Goal: Information Seeking & Learning: Learn about a topic

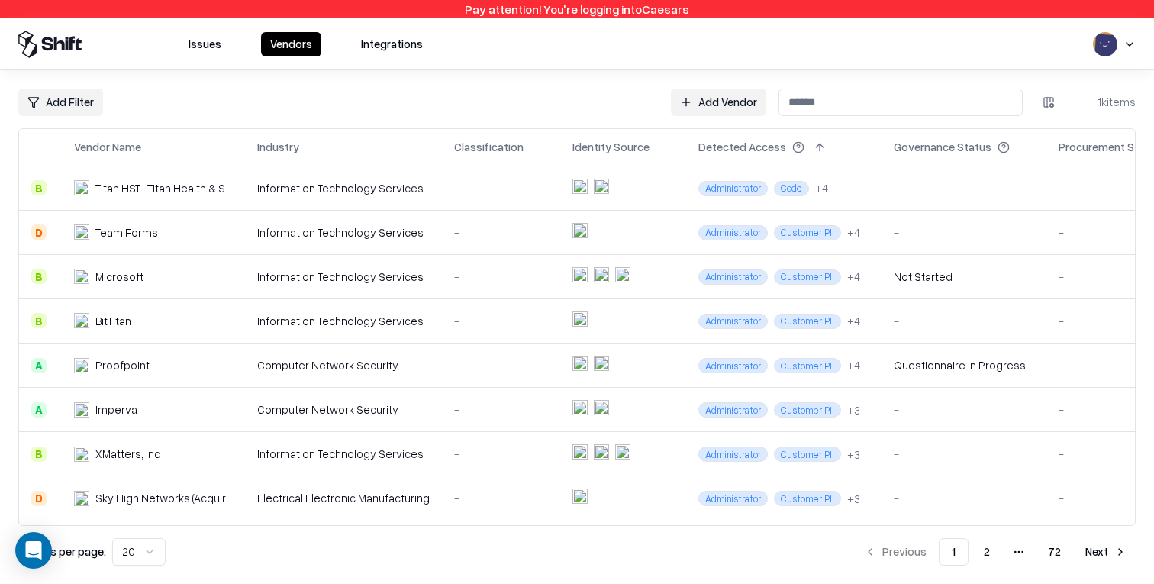
click at [1054, 52] on div "Issues Vendors Integrations" at bounding box center [577, 44] width 1118 height 27
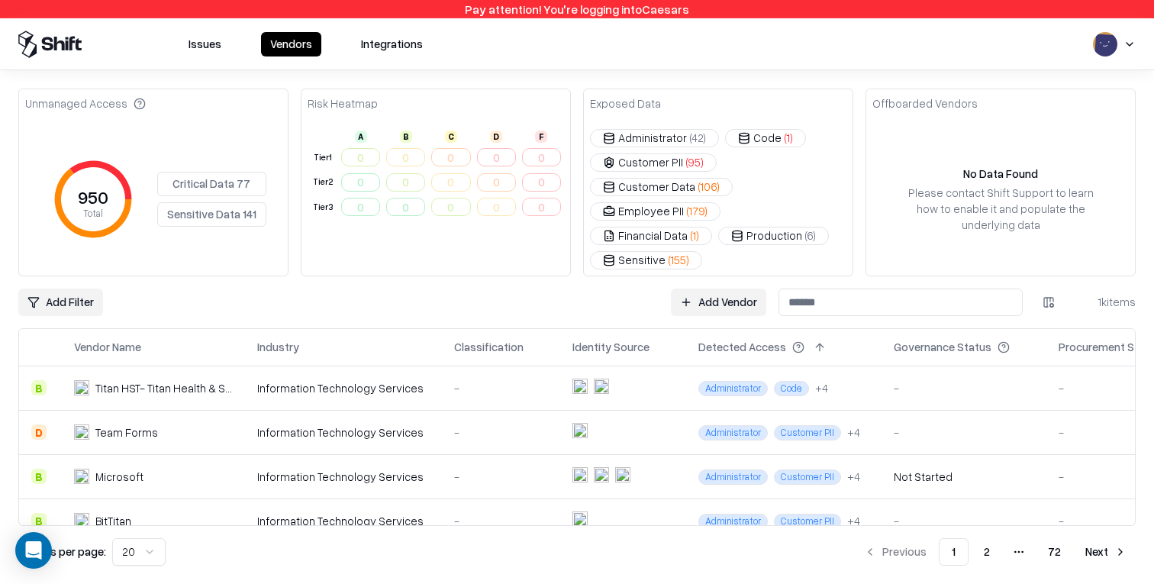
click at [637, 105] on div "Exposed Data" at bounding box center [625, 103] width 71 height 16
click at [683, 105] on div "Exposed Data" at bounding box center [718, 104] width 269 height 31
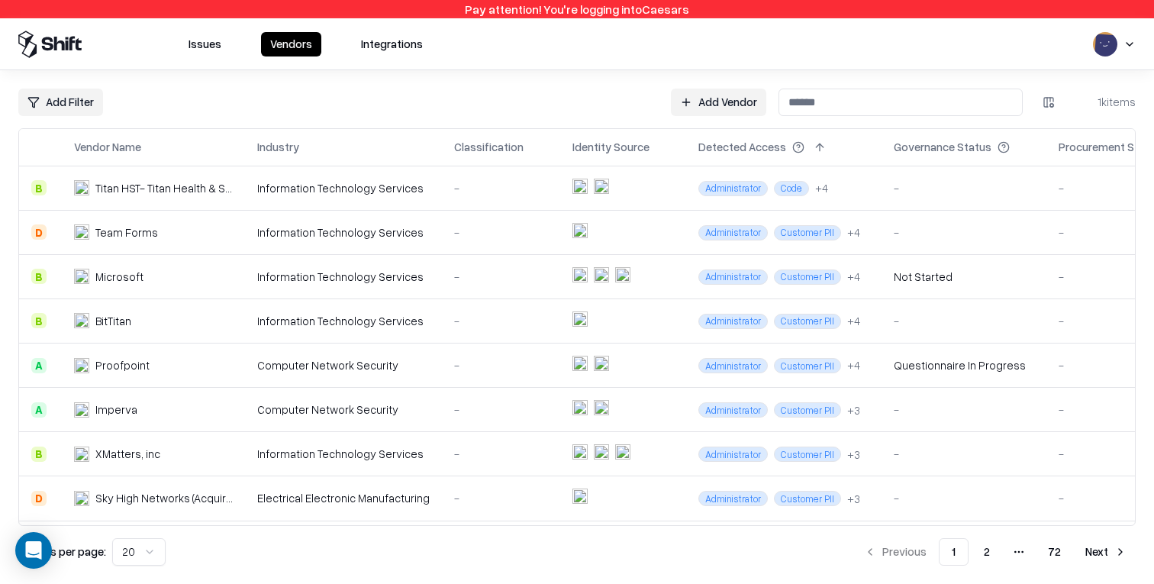
click at [1042, 107] on html "Pay attention! You're logging into Caesars Issues Vendors Integrations Add Filt…" at bounding box center [577, 292] width 1154 height 584
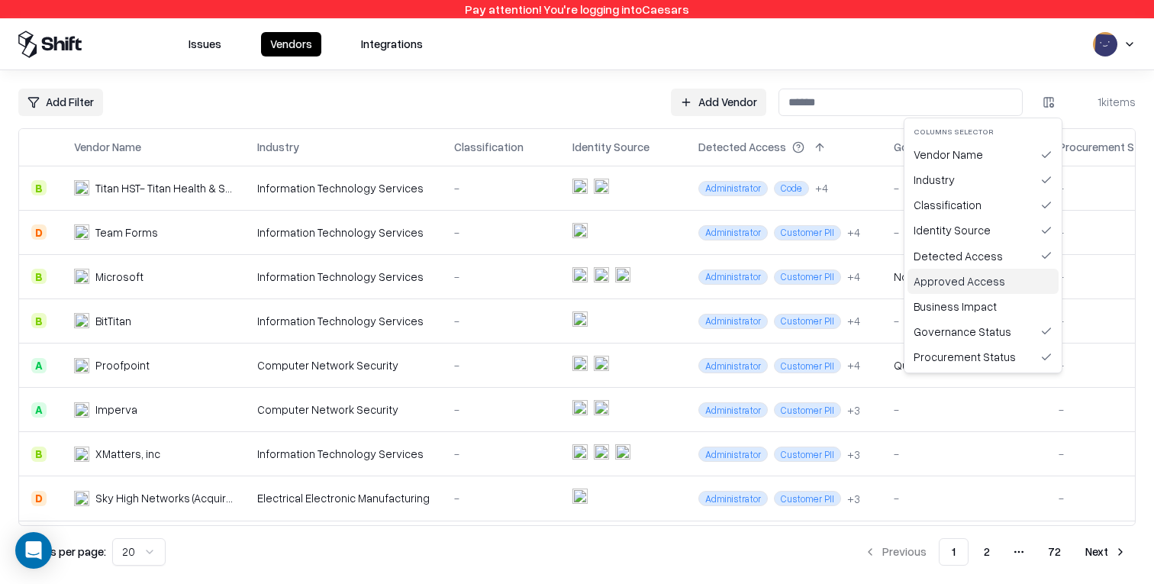
click at [1013, 279] on div "Approved Access" at bounding box center [983, 281] width 151 height 25
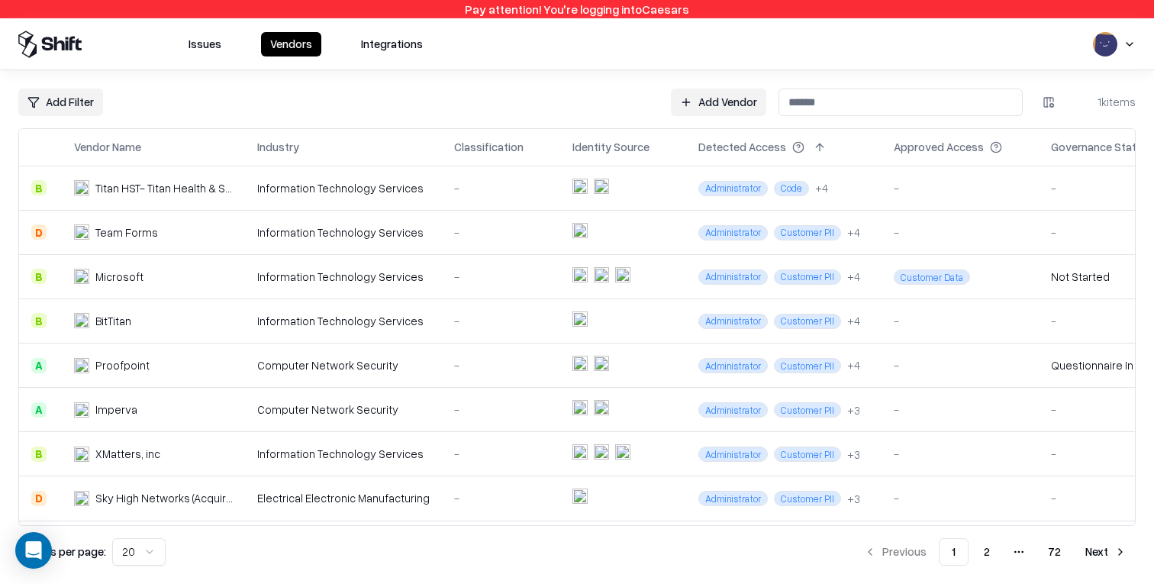
click at [196, 42] on button "Issues" at bounding box center [204, 44] width 51 height 24
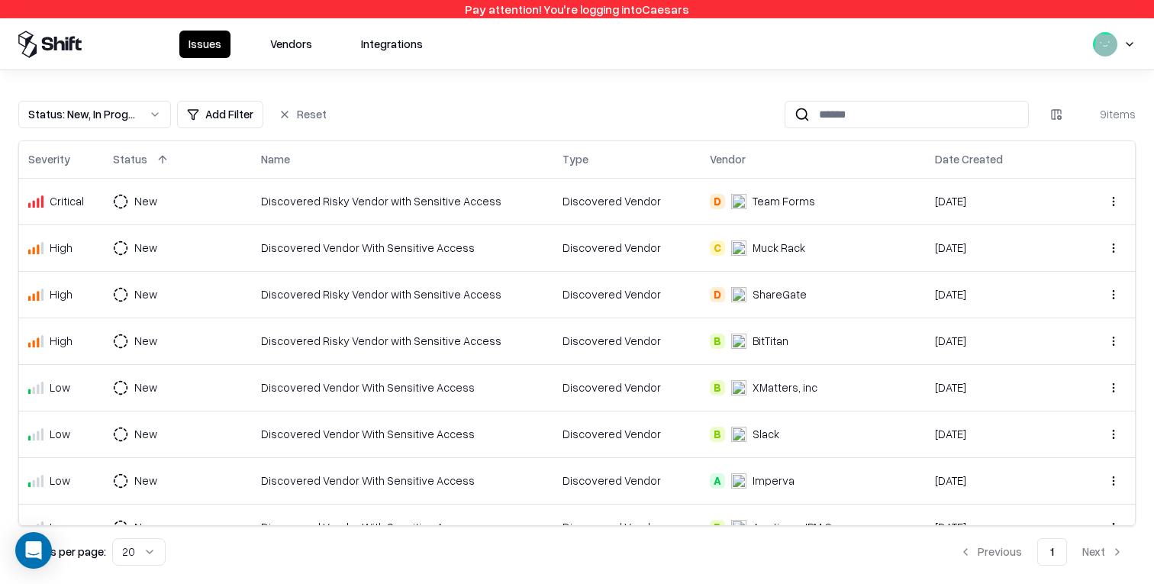
click at [409, 208] on div "Discovered Risky Vendor with Sensitive Access" at bounding box center [402, 201] width 283 height 16
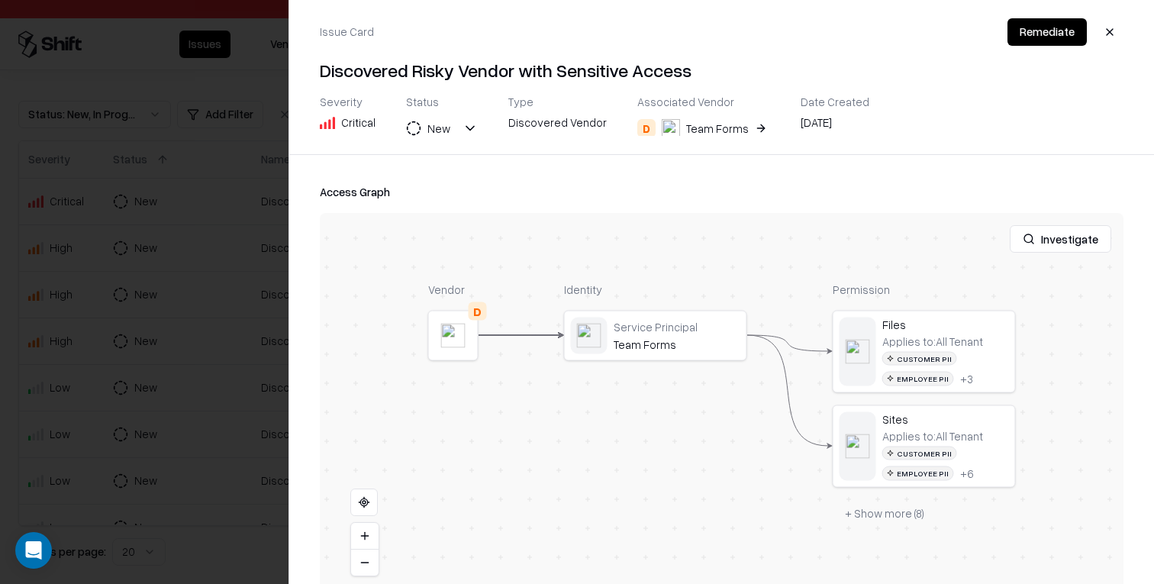
scroll to position [264, 0]
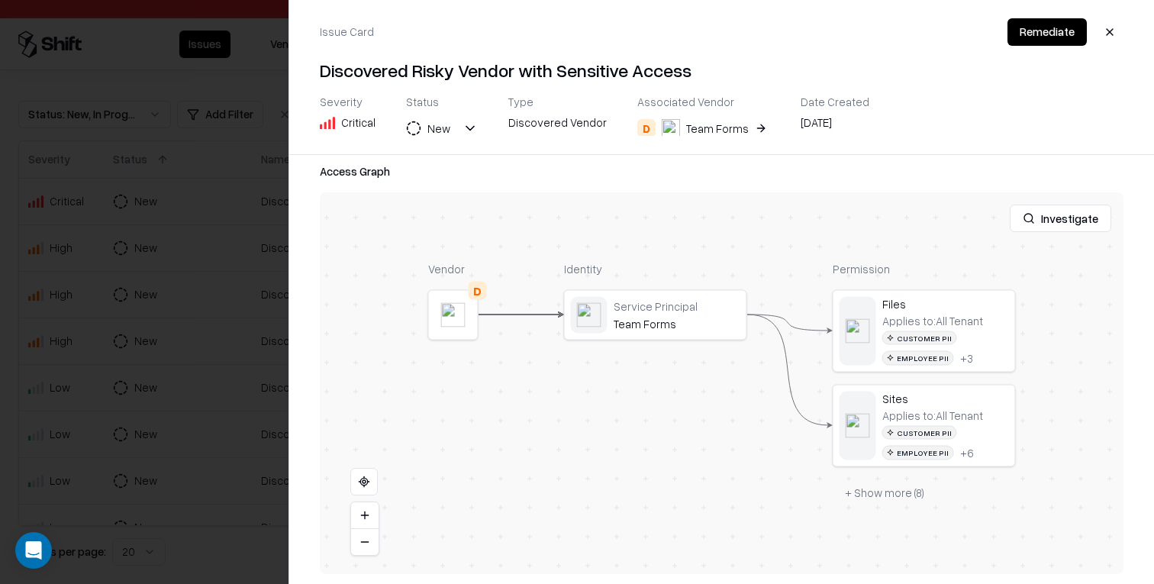
click at [1067, 221] on button "Investigate" at bounding box center [1061, 218] width 102 height 27
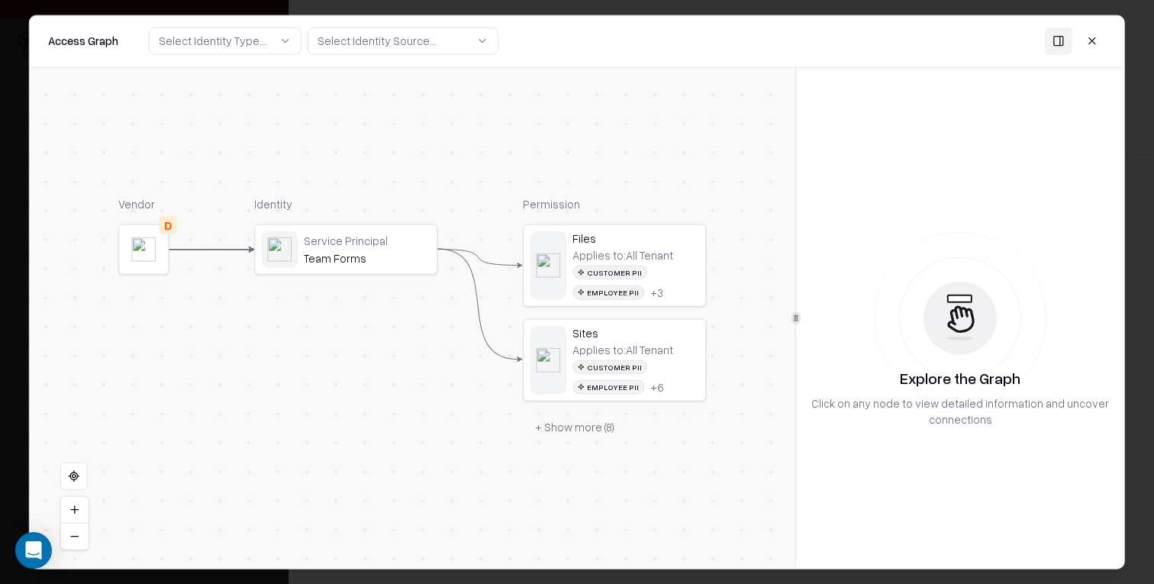
click at [351, 233] on div "Service Principal Team Forms" at bounding box center [346, 249] width 170 height 37
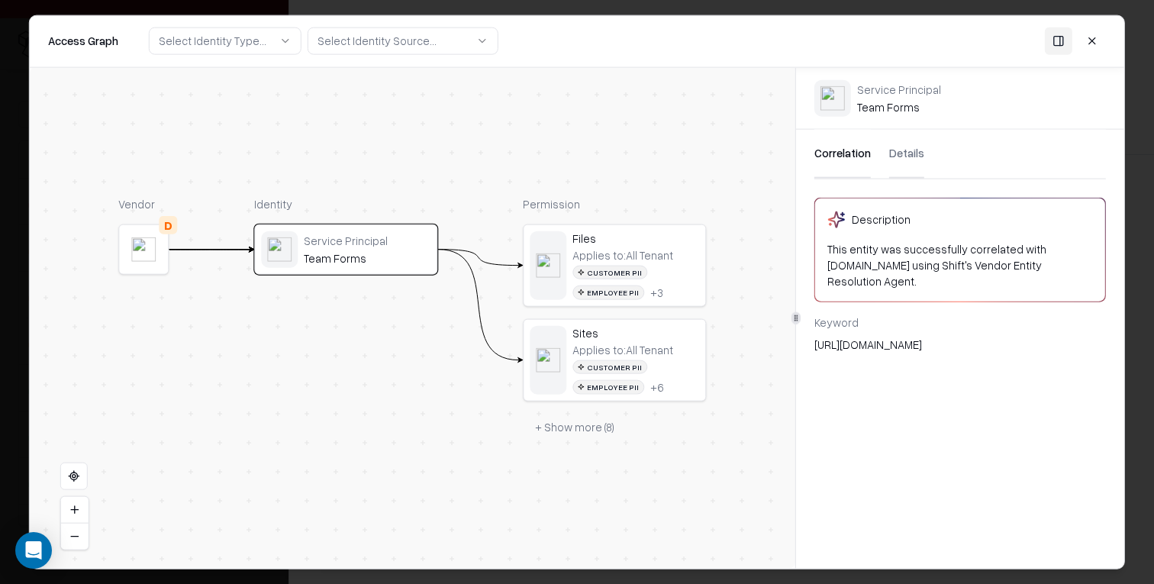
click at [638, 344] on div "Applies to: All Tenant" at bounding box center [623, 350] width 101 height 14
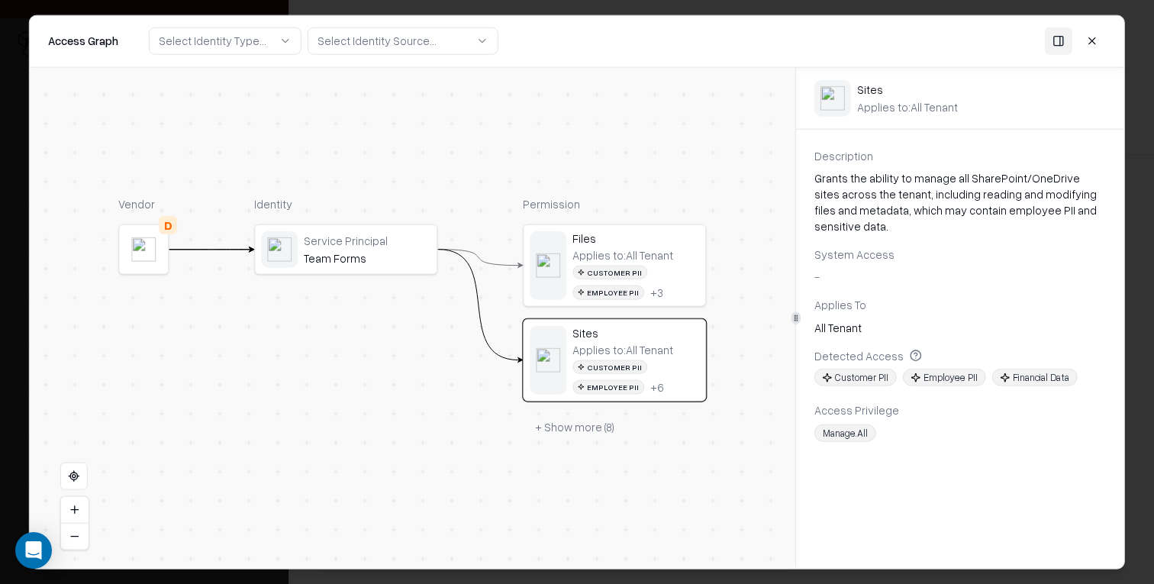
click at [641, 292] on div "Customer PII Employee PII + 3" at bounding box center [636, 282] width 127 height 34
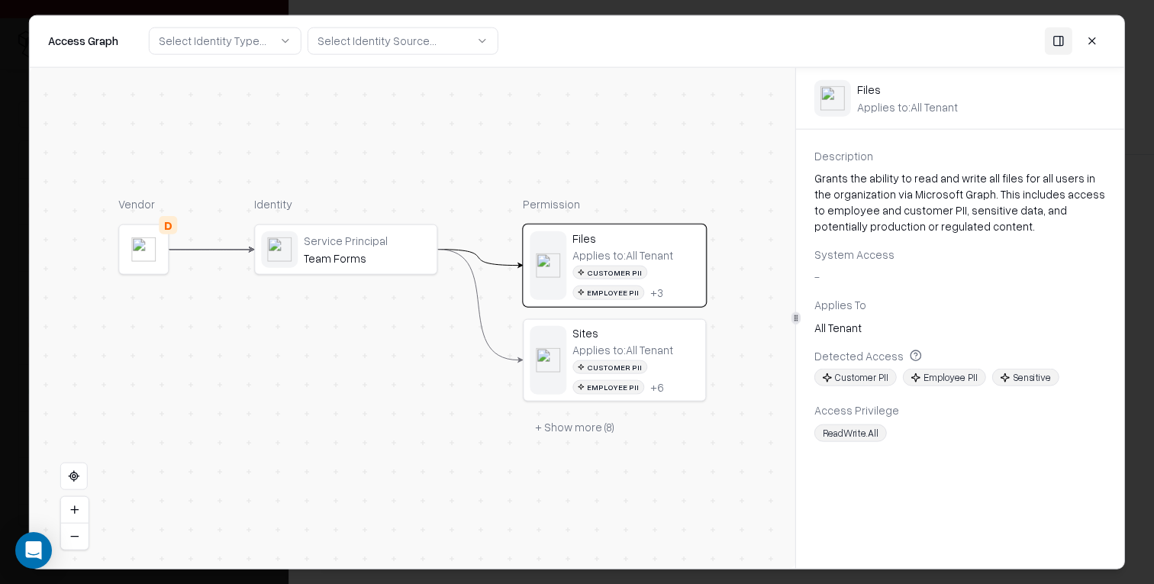
click at [1081, 44] on button at bounding box center [1092, 40] width 27 height 27
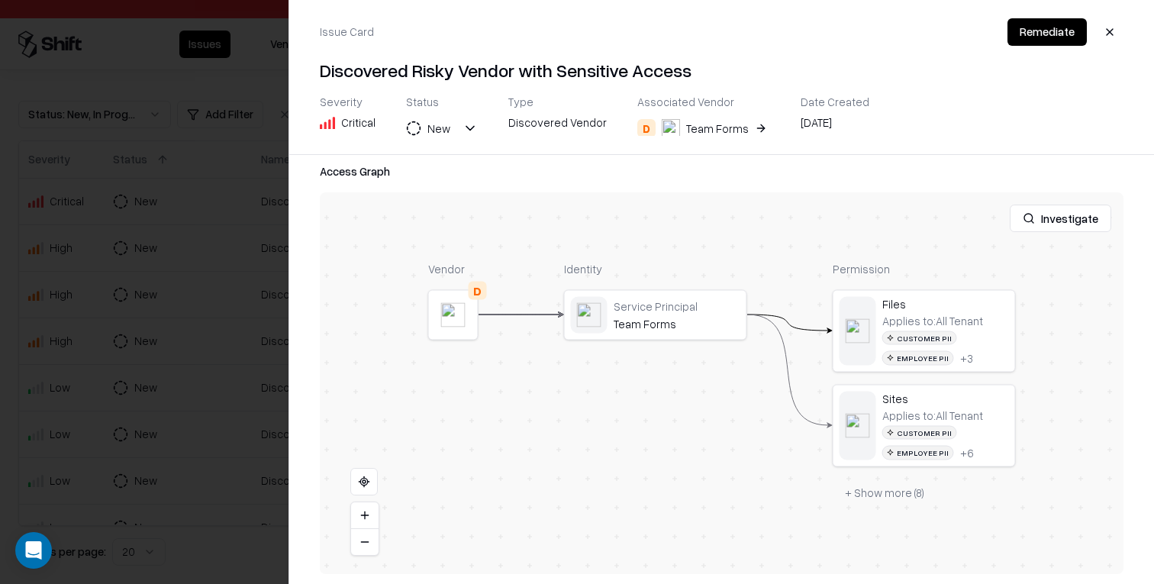
click at [193, 129] on div at bounding box center [577, 292] width 1154 height 584
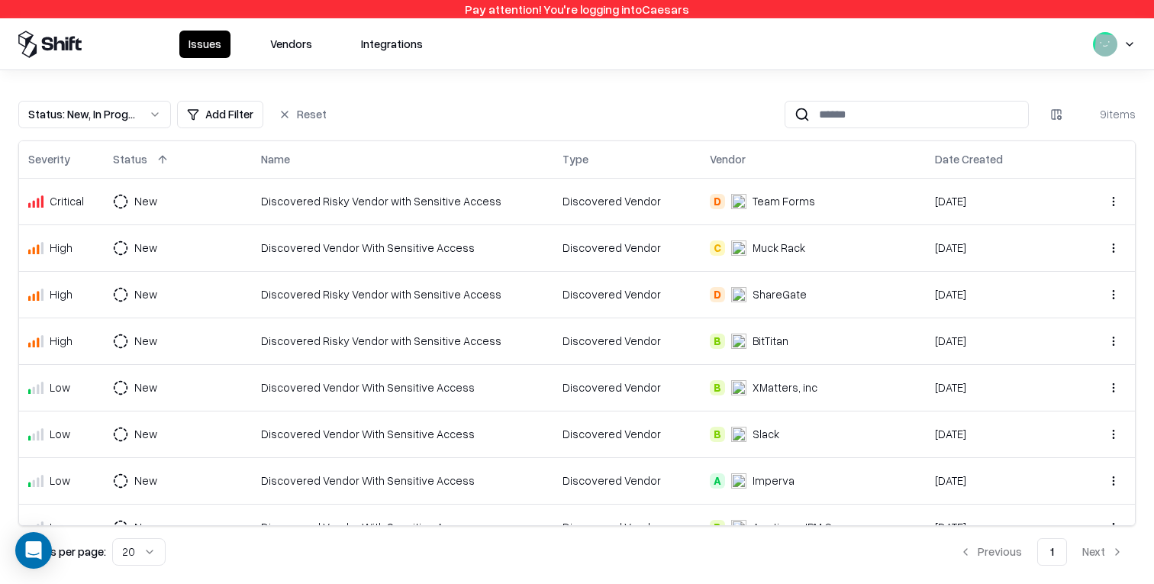
click at [279, 42] on button "Vendors" at bounding box center [291, 44] width 60 height 27
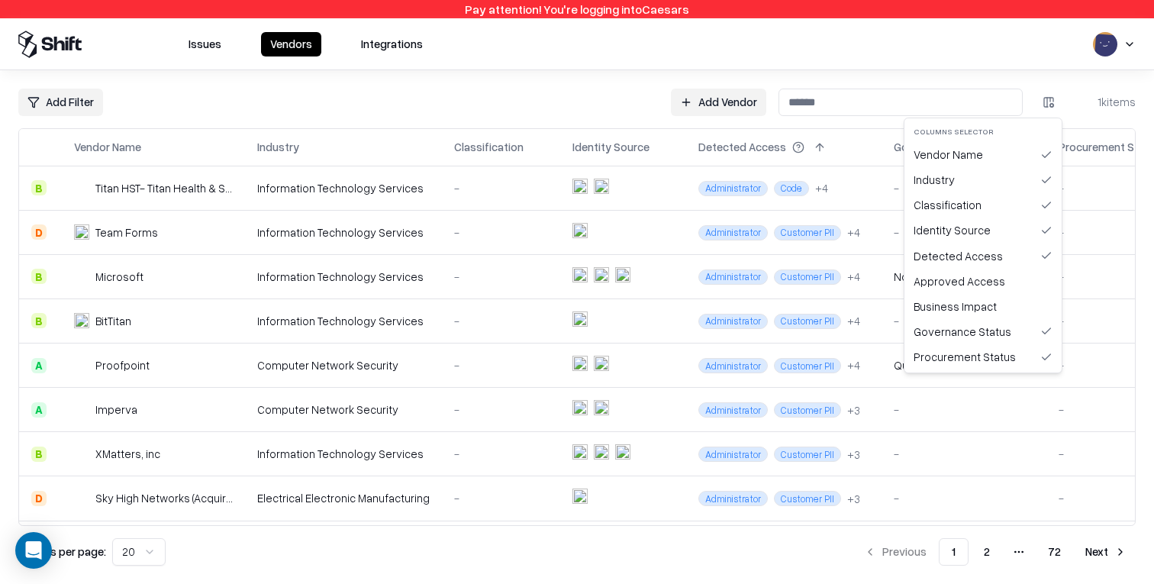
click at [1052, 105] on html "Pay attention! You're logging into Caesars Issues Vendors Integrations Add Filt…" at bounding box center [577, 292] width 1154 height 584
drag, startPoint x: 988, startPoint y: 131, endPoint x: 907, endPoint y: 131, distance: 80.9
click at [907, 131] on div "Columns selector Vendor Name Industry Classification Identity Source Detected A…" at bounding box center [983, 246] width 159 height 256
copy div "Columns selector"
